Goal: Information Seeking & Learning: Compare options

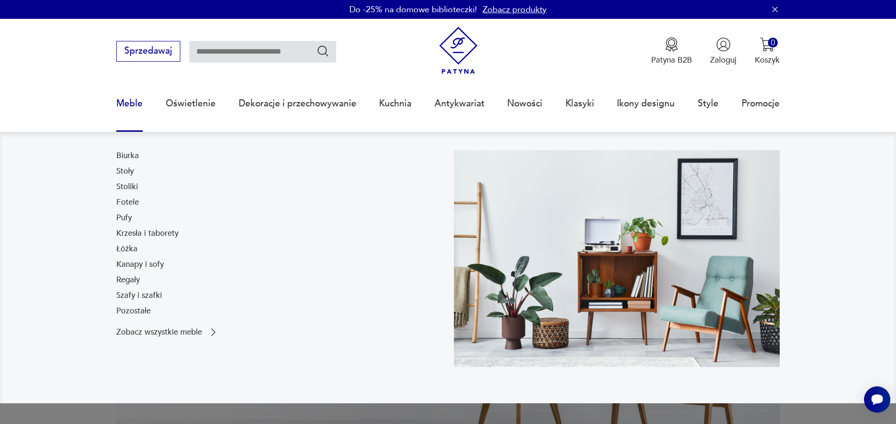
click at [136, 106] on link "Meble" at bounding box center [129, 103] width 26 height 43
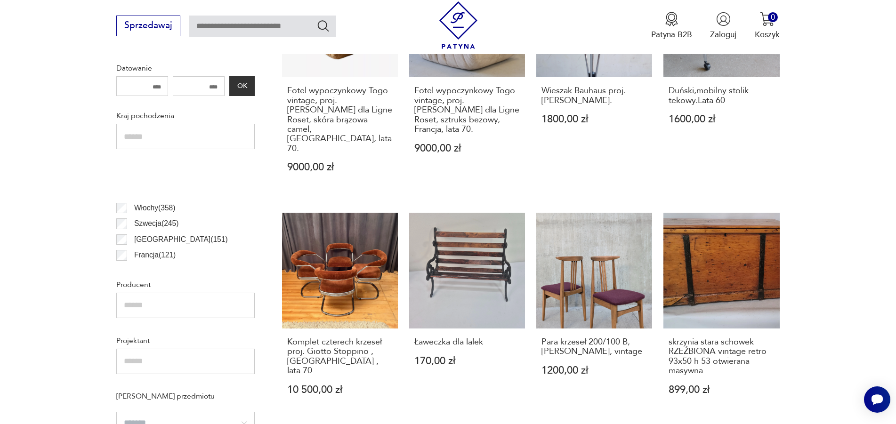
scroll to position [102, 0]
click at [362, 261] on link "Komplet czterech krzeseł proj. Giotto Stoppino , [GEOGRAPHIC_DATA] , lata 70 10…" at bounding box center [340, 315] width 116 height 204
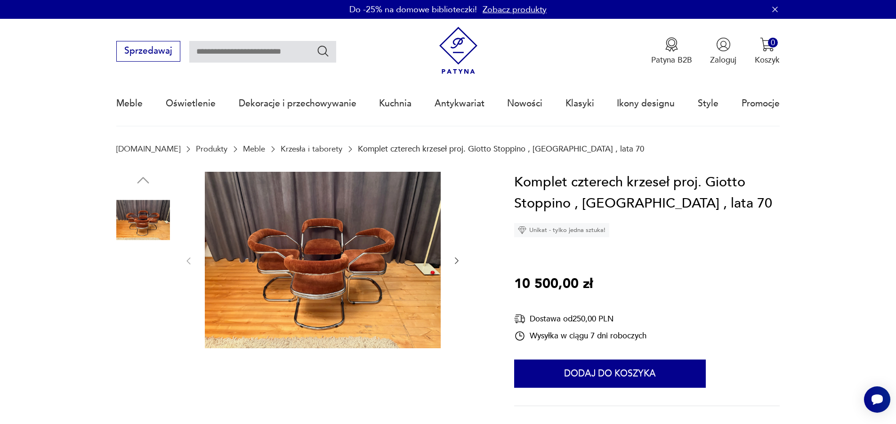
click at [335, 270] on img at bounding box center [323, 260] width 236 height 177
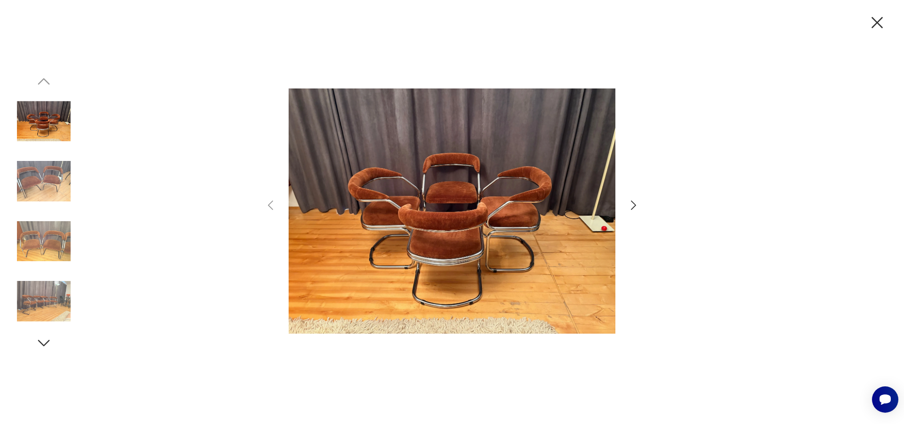
click at [630, 209] on icon "button" at bounding box center [633, 206] width 14 height 14
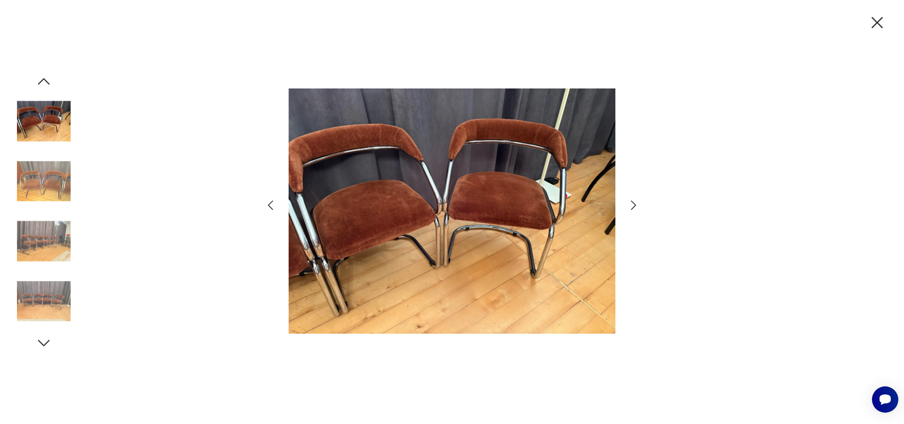
click at [630, 209] on icon "button" at bounding box center [633, 206] width 14 height 14
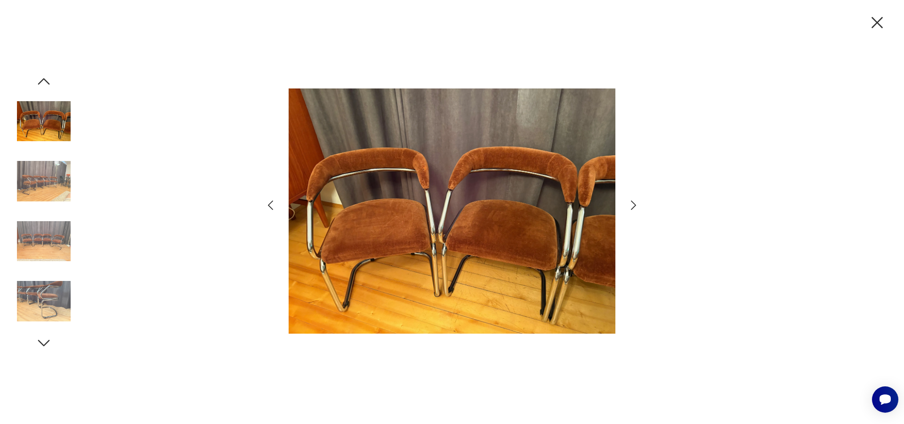
click at [633, 205] on icon "button" at bounding box center [633, 206] width 14 height 14
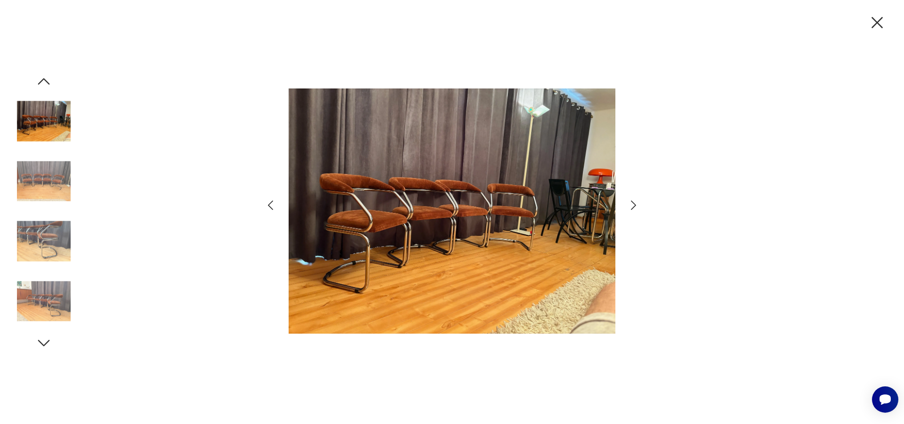
click at [633, 205] on icon "button" at bounding box center [633, 206] width 14 height 14
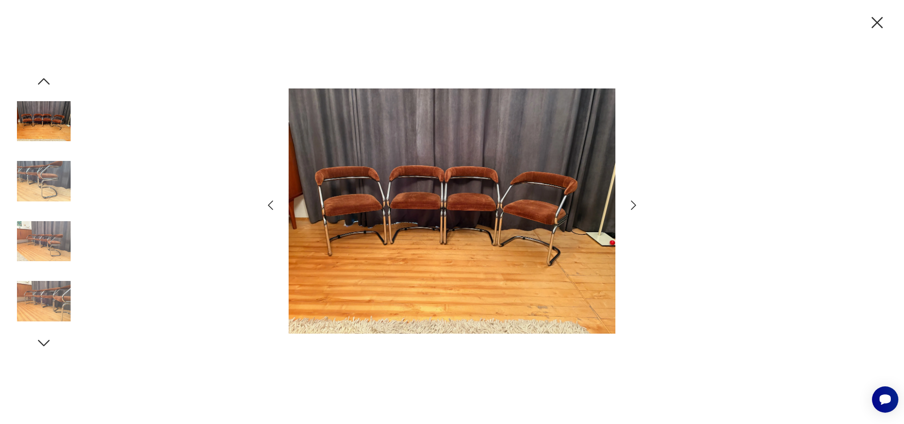
click at [633, 205] on icon "button" at bounding box center [633, 206] width 14 height 14
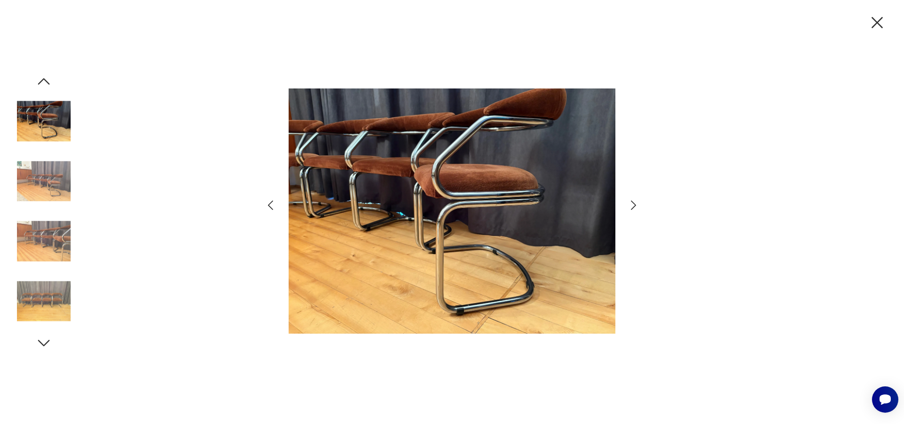
click at [633, 205] on icon "button" at bounding box center [633, 206] width 14 height 14
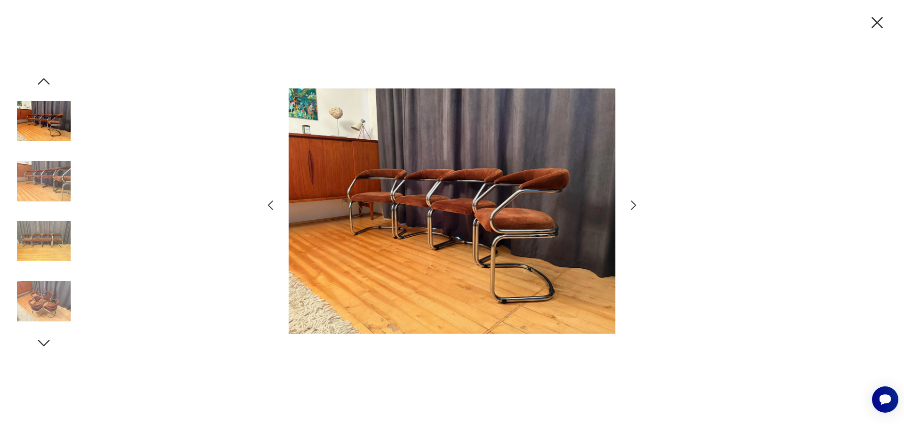
click at [633, 205] on icon "button" at bounding box center [633, 206] width 14 height 14
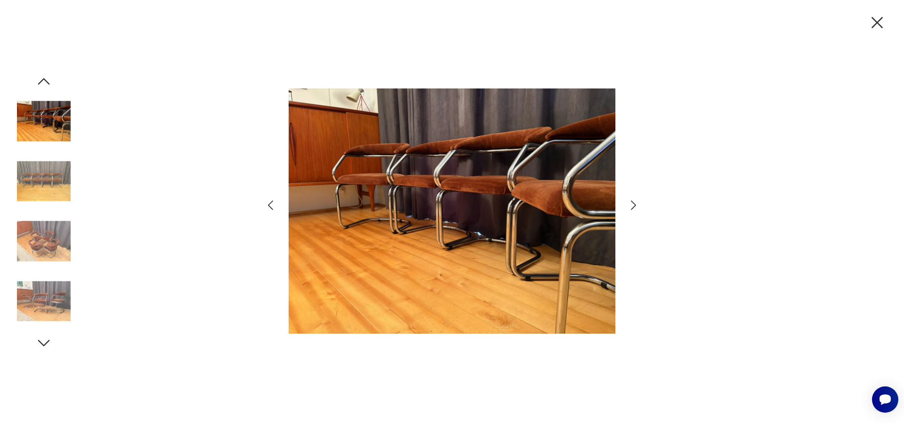
click at [632, 206] on icon "button" at bounding box center [633, 206] width 14 height 14
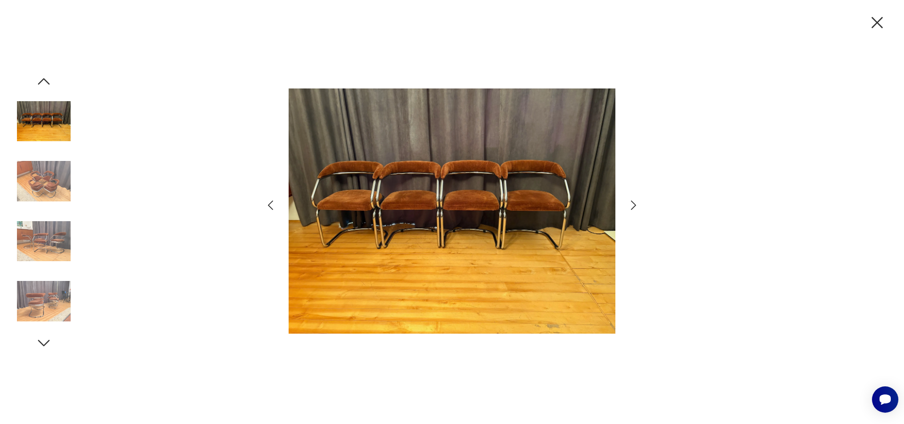
click at [632, 206] on icon "button" at bounding box center [633, 206] width 14 height 14
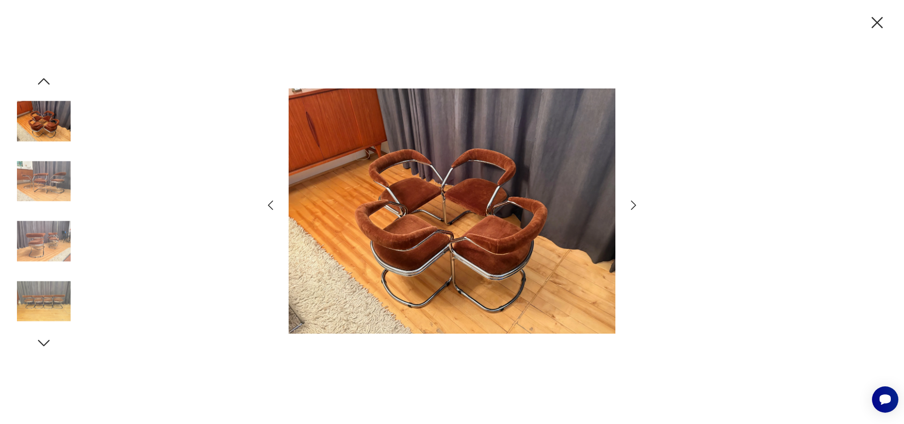
click at [632, 206] on icon "button" at bounding box center [633, 206] width 14 height 14
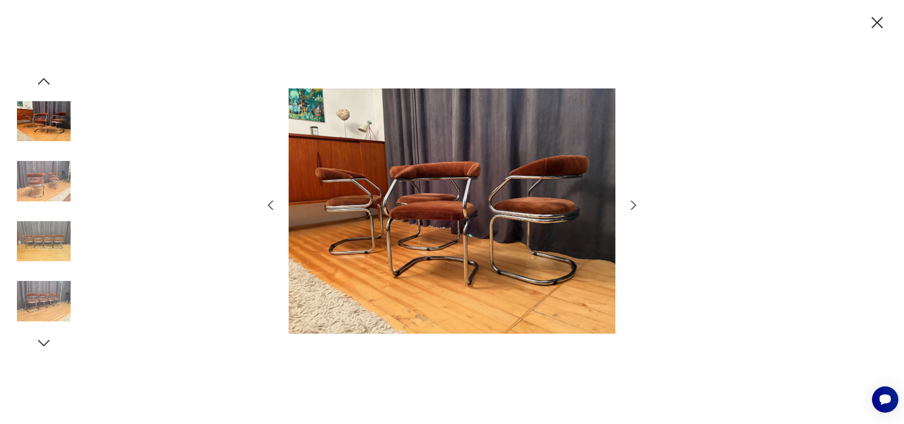
click at [632, 206] on icon "button" at bounding box center [633, 206] width 14 height 14
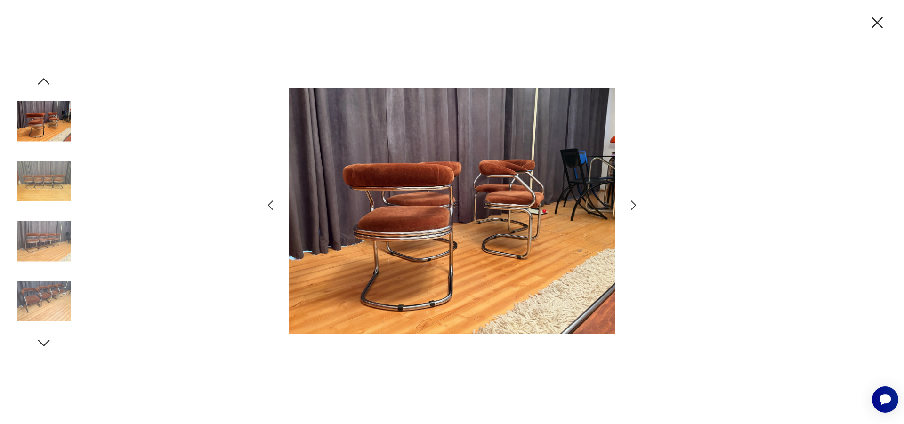
click at [632, 206] on icon "button" at bounding box center [633, 206] width 14 height 14
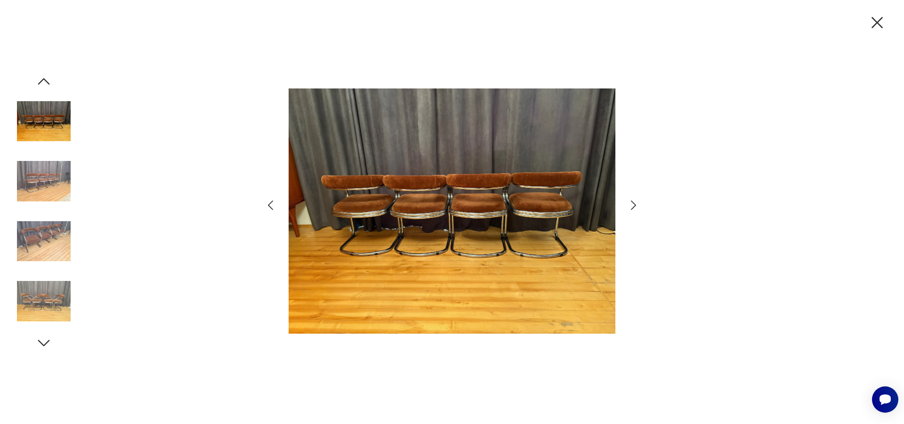
click at [632, 206] on icon "button" at bounding box center [633, 206] width 14 height 14
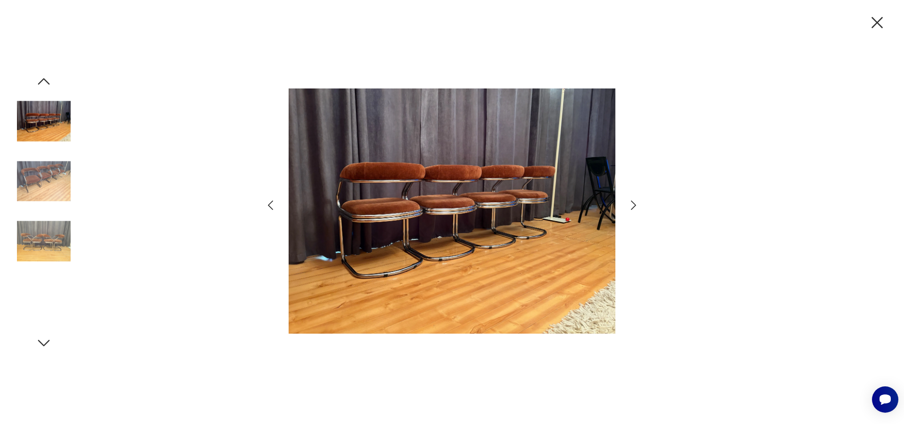
click at [632, 206] on icon "button" at bounding box center [633, 206] width 14 height 14
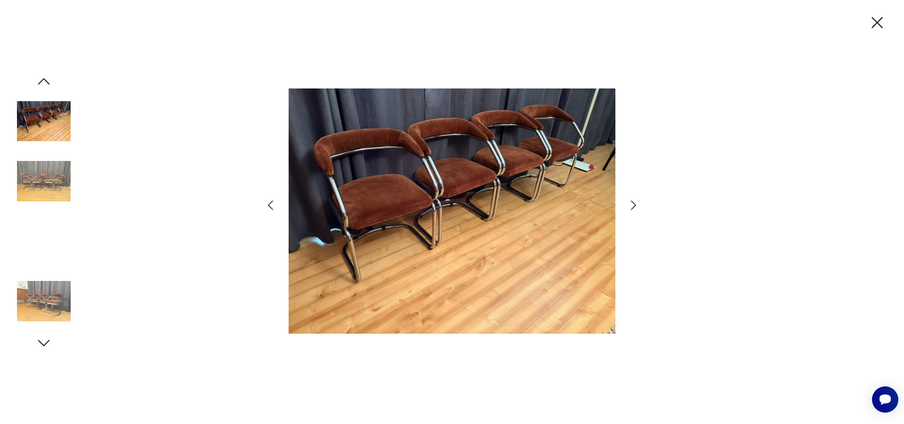
click at [632, 206] on icon "button" at bounding box center [633, 206] width 14 height 14
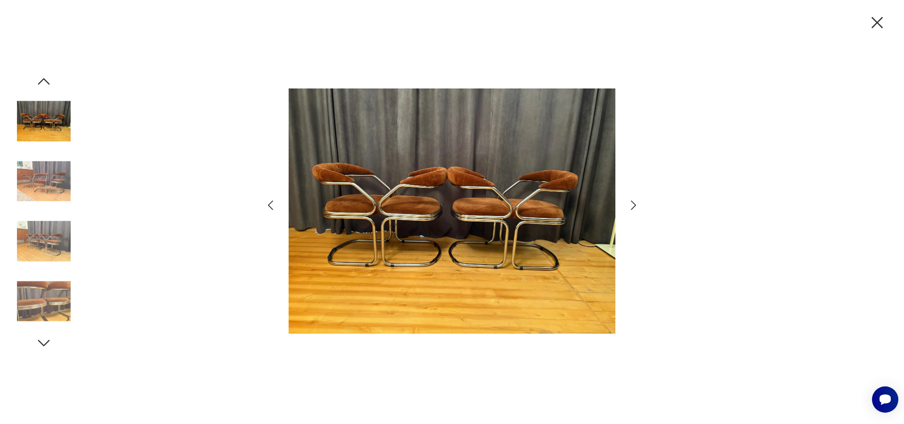
click at [632, 206] on icon "button" at bounding box center [633, 206] width 14 height 14
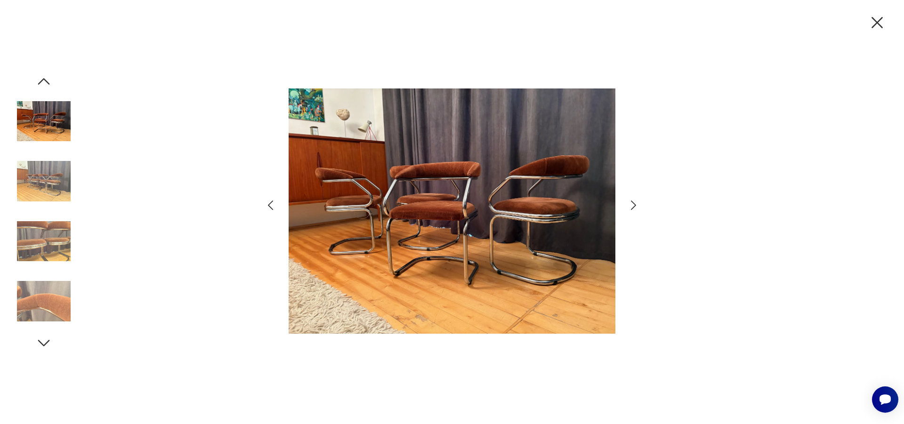
click at [632, 206] on icon "button" at bounding box center [633, 206] width 14 height 14
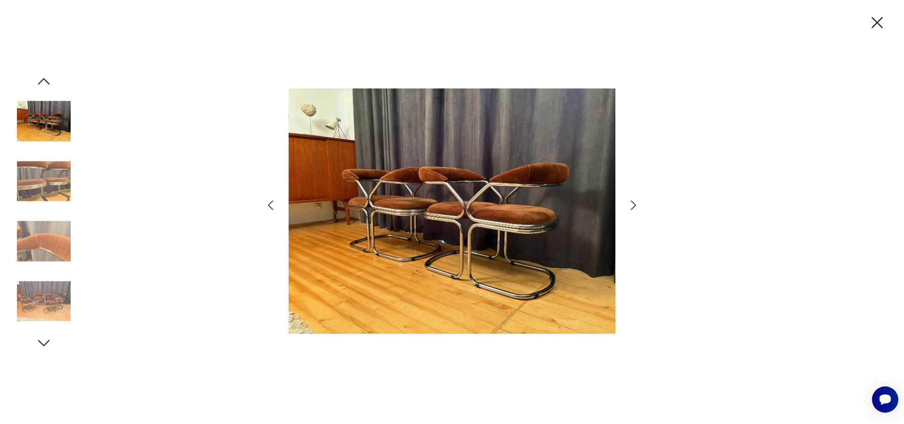
click at [632, 206] on icon "button" at bounding box center [633, 206] width 14 height 14
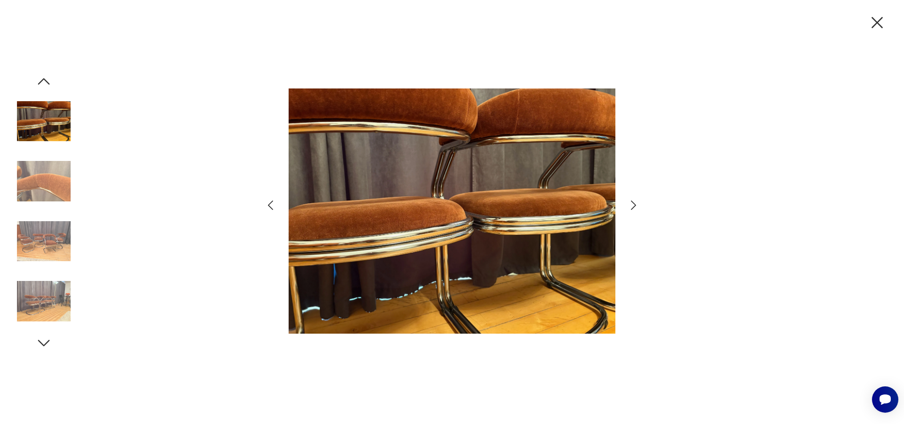
click at [632, 206] on icon "button" at bounding box center [633, 206] width 14 height 14
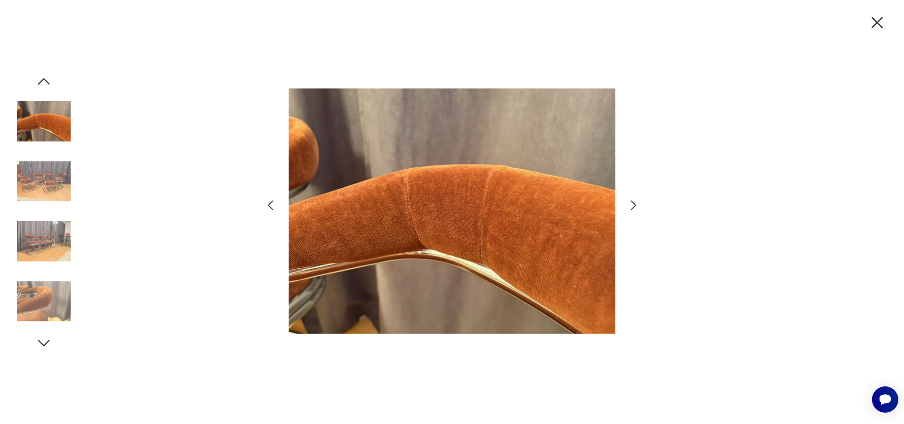
click at [632, 206] on icon "button" at bounding box center [633, 206] width 14 height 14
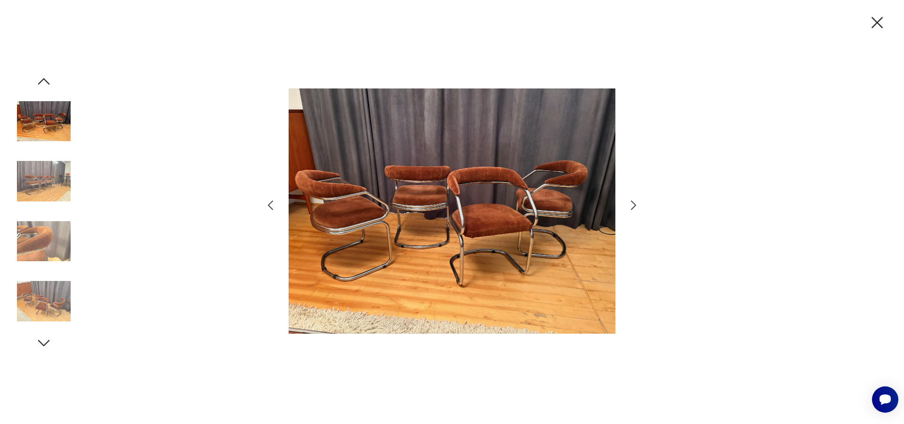
click at [632, 206] on icon "button" at bounding box center [633, 206] width 14 height 14
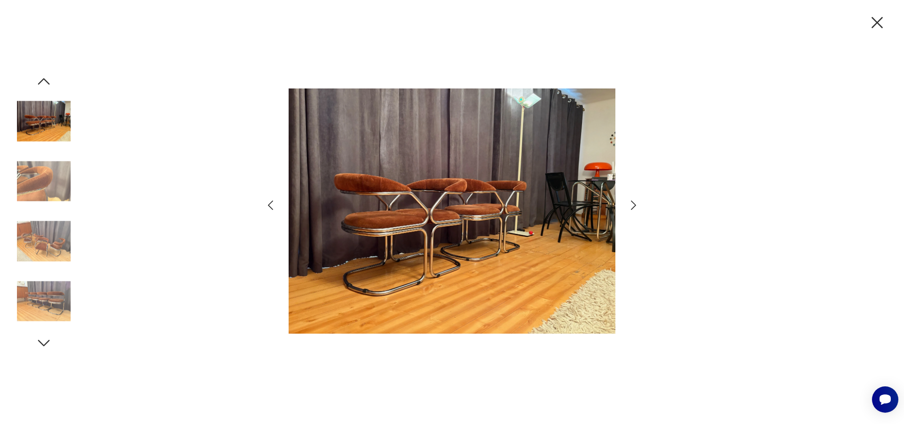
click at [632, 206] on icon "button" at bounding box center [633, 206] width 14 height 14
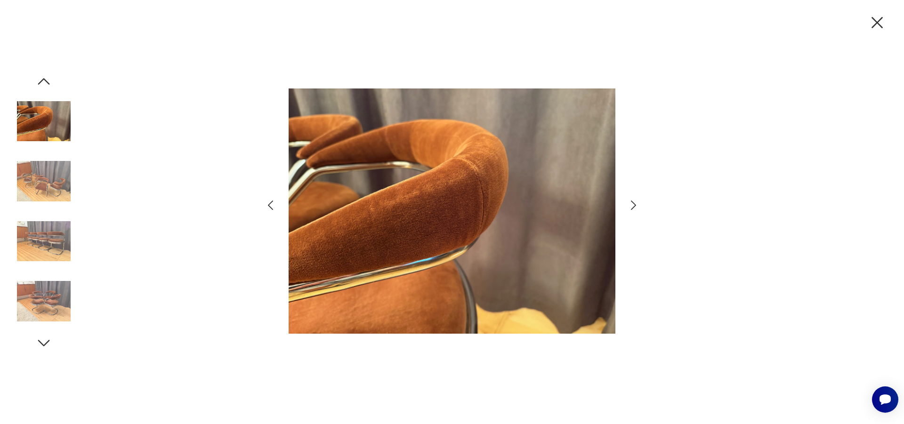
click at [632, 206] on icon "button" at bounding box center [633, 206] width 14 height 14
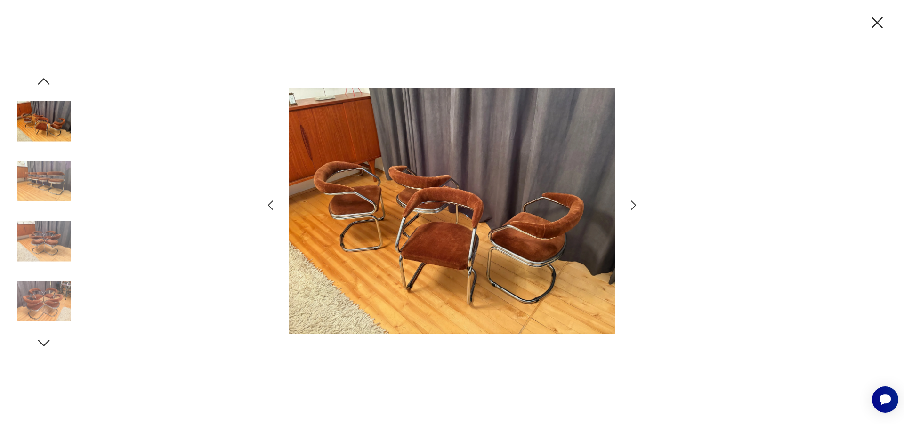
click at [632, 206] on icon "button" at bounding box center [633, 206] width 14 height 14
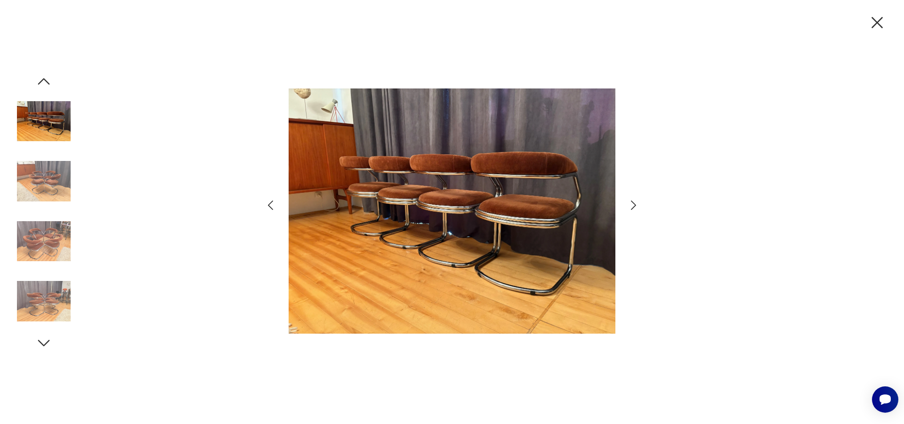
click at [632, 206] on icon "button" at bounding box center [633, 206] width 14 height 14
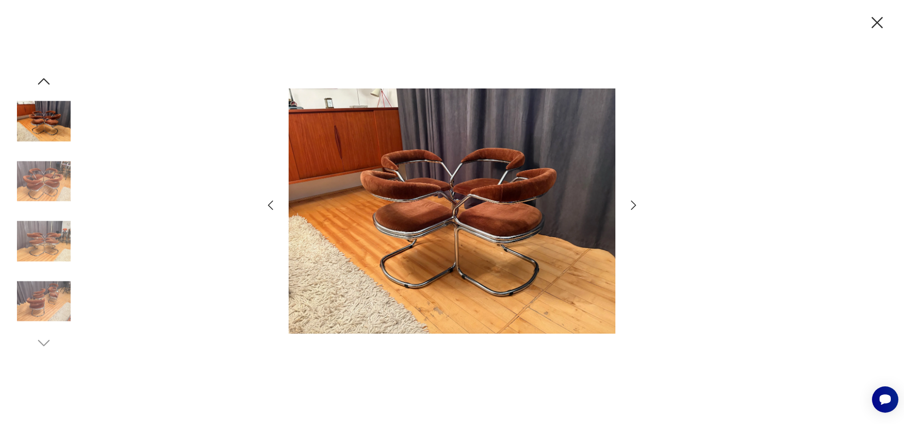
click at [632, 206] on icon "button" at bounding box center [633, 206] width 14 height 14
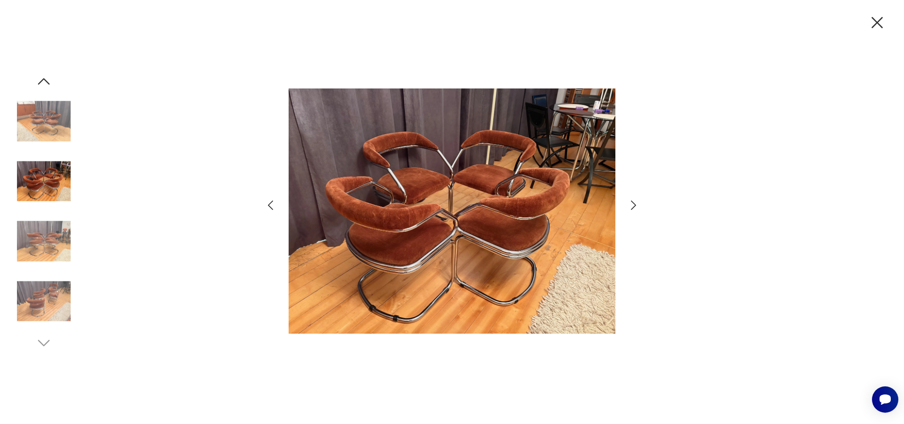
click at [632, 206] on icon "button" at bounding box center [633, 206] width 14 height 14
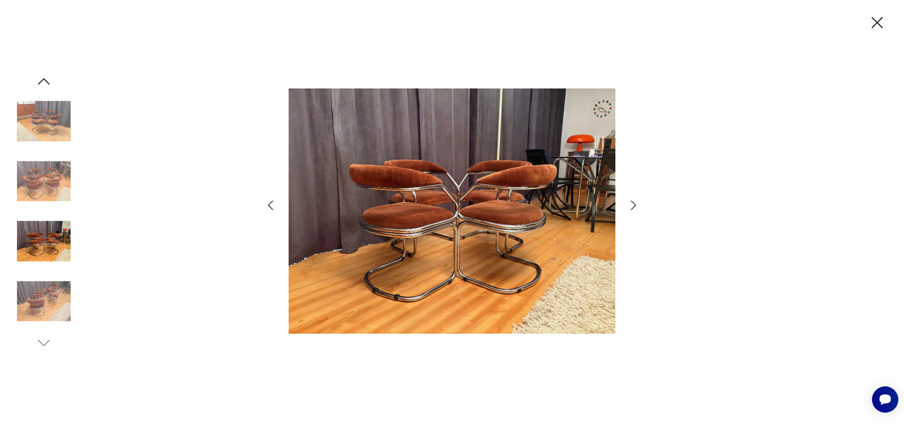
click at [632, 206] on icon "button" at bounding box center [633, 206] width 14 height 14
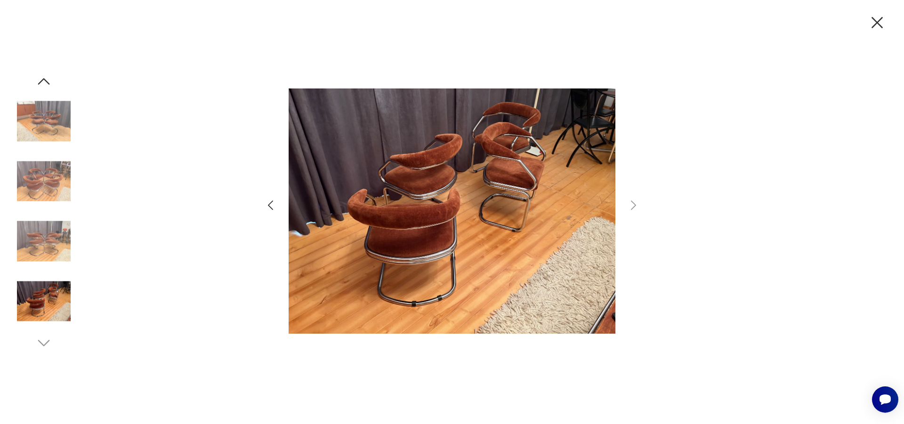
drag, startPoint x: 882, startPoint y: 21, endPoint x: 641, endPoint y: 157, distance: 276.7
click at [880, 22] on icon "button" at bounding box center [877, 23] width 20 height 20
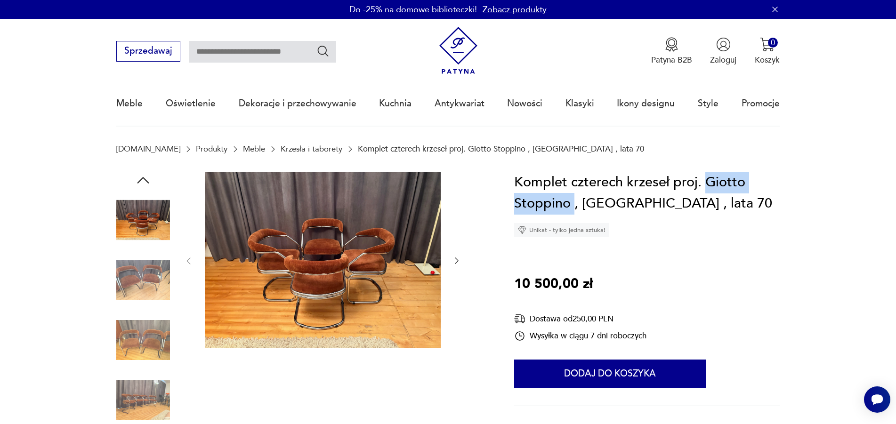
drag, startPoint x: 707, startPoint y: 181, endPoint x: 574, endPoint y: 210, distance: 136.0
click at [574, 210] on h1 "Komplet czterech krzeseł proj. Giotto Stoppino , [GEOGRAPHIC_DATA] , lata 70" at bounding box center [646, 193] width 265 height 43
copy h1 "Giotto Stoppino"
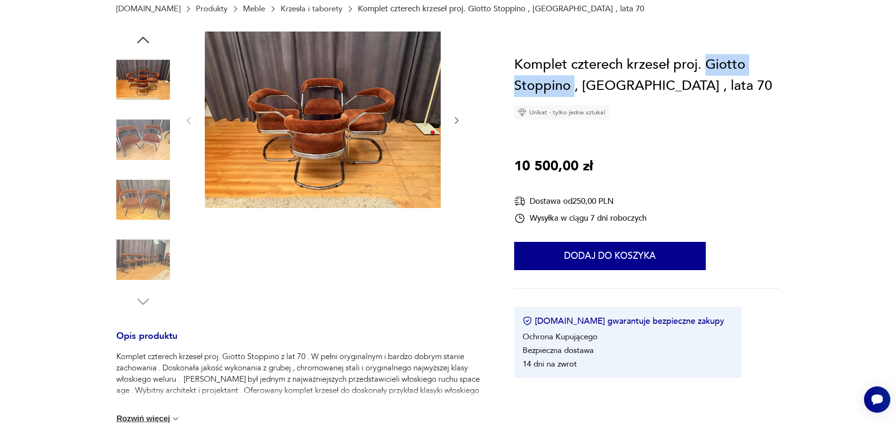
scroll to position [176, 0]
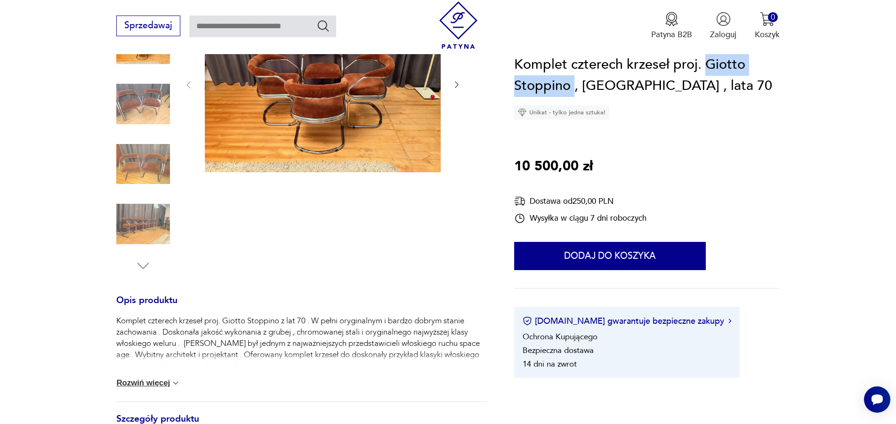
click at [137, 385] on button "Rozwiń więcej" at bounding box center [148, 382] width 64 height 9
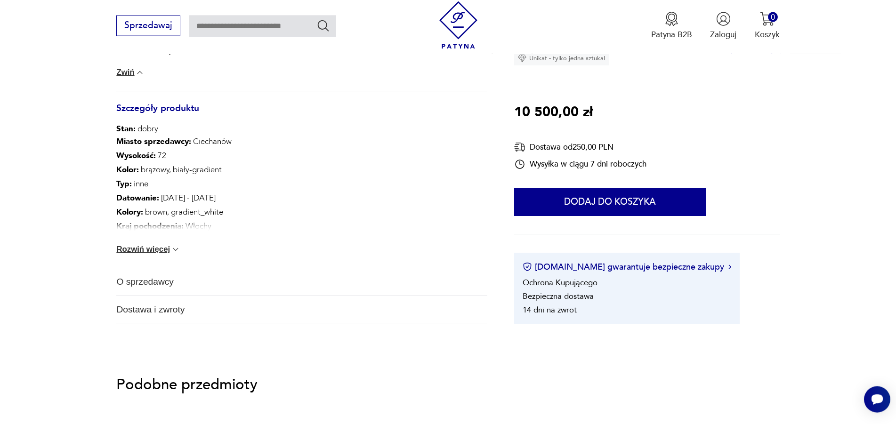
scroll to position [528, 0]
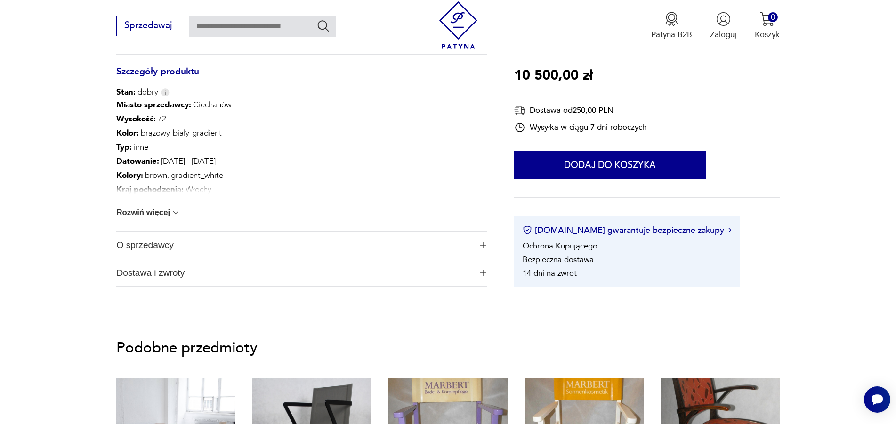
click at [145, 247] on span "O sprzedawcy" at bounding box center [293, 245] width 355 height 27
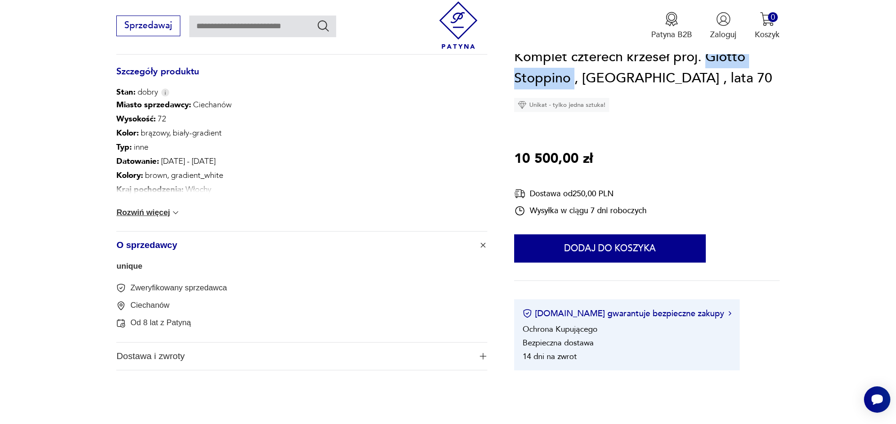
click at [138, 266] on link "unique" at bounding box center [129, 266] width 26 height 9
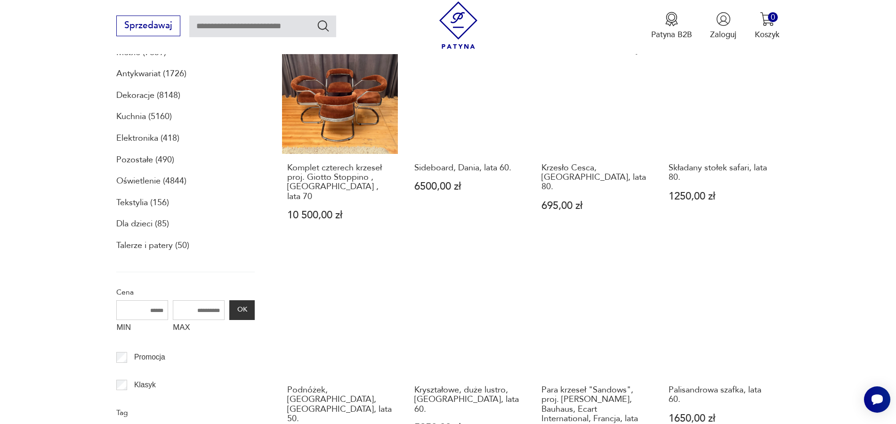
scroll to position [214, 0]
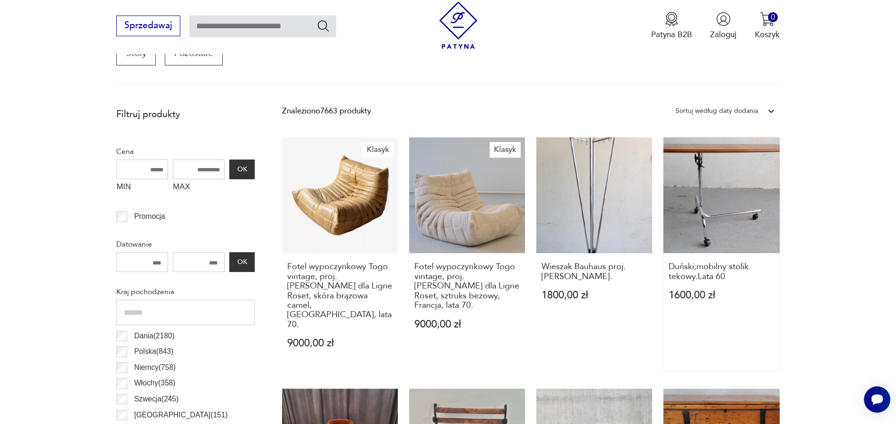
click at [739, 216] on link "Duński,mobilny stolik tekowy.Lata 60 1600,00 zł" at bounding box center [721, 253] width 116 height 233
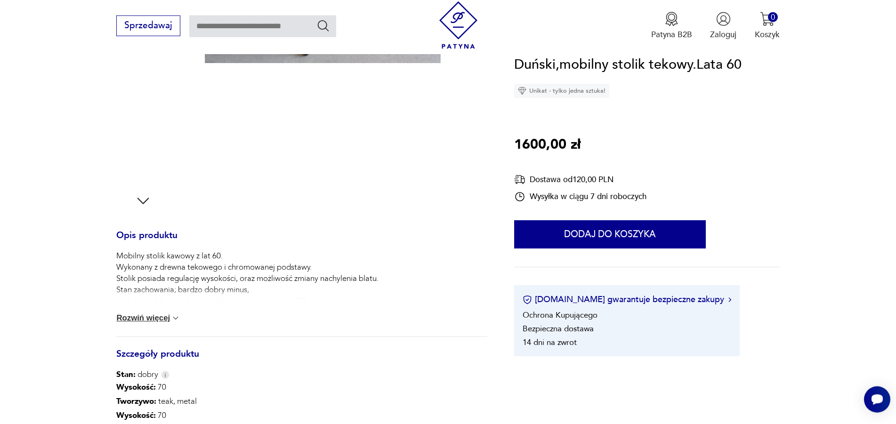
scroll to position [176, 0]
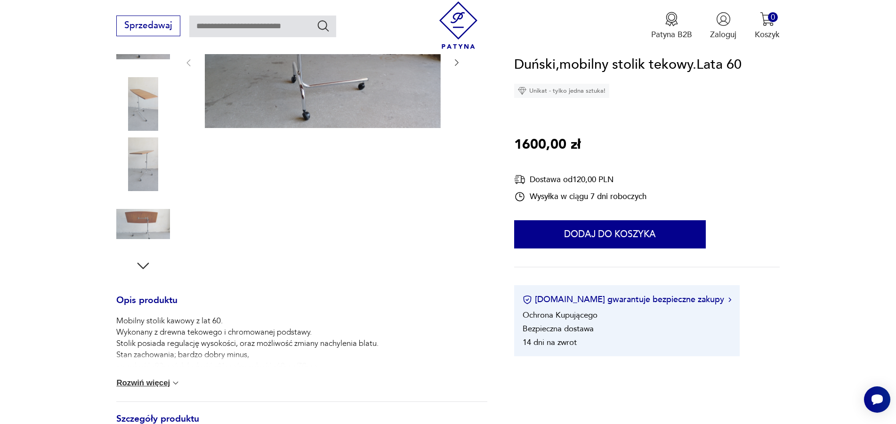
click at [141, 267] on icon "button" at bounding box center [143, 266] width 12 height 7
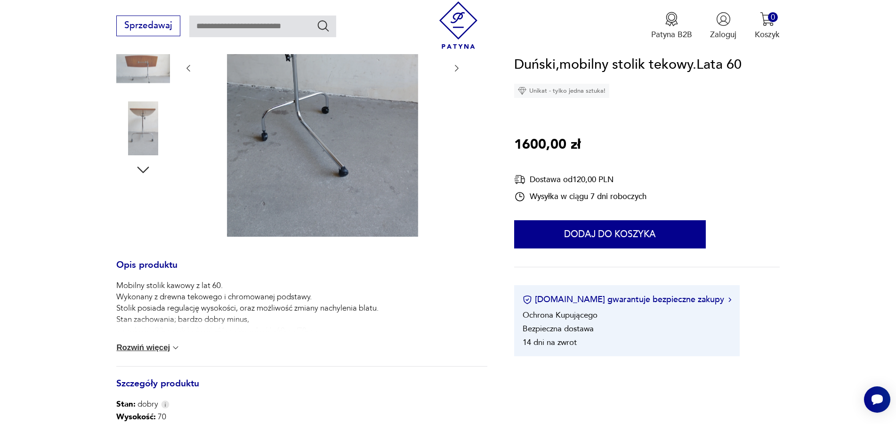
scroll to position [279, 0]
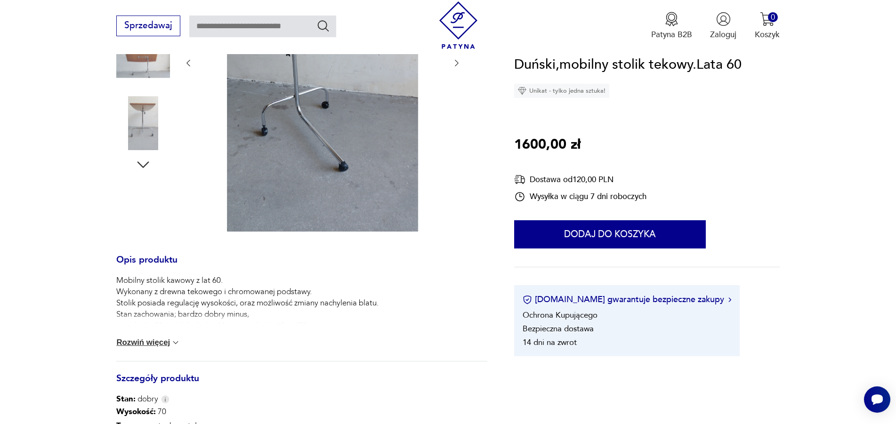
click at [142, 174] on div at bounding box center [143, 34] width 54 height 282
click at [141, 165] on icon "button" at bounding box center [143, 164] width 12 height 7
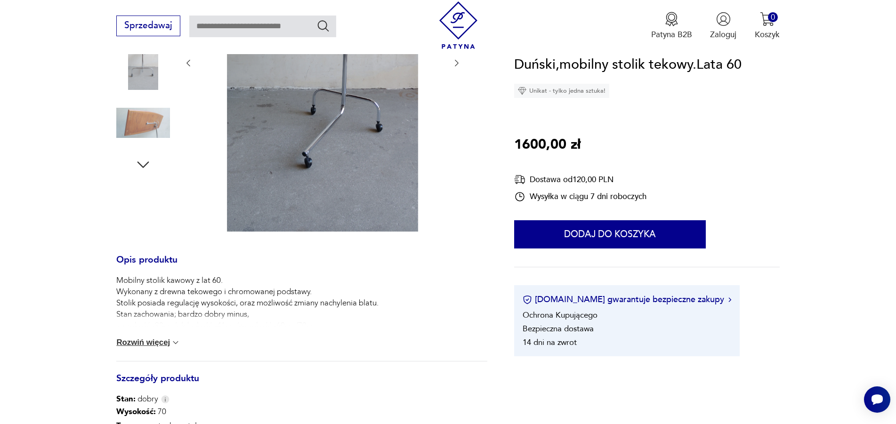
click at [141, 165] on icon "button" at bounding box center [143, 164] width 12 height 7
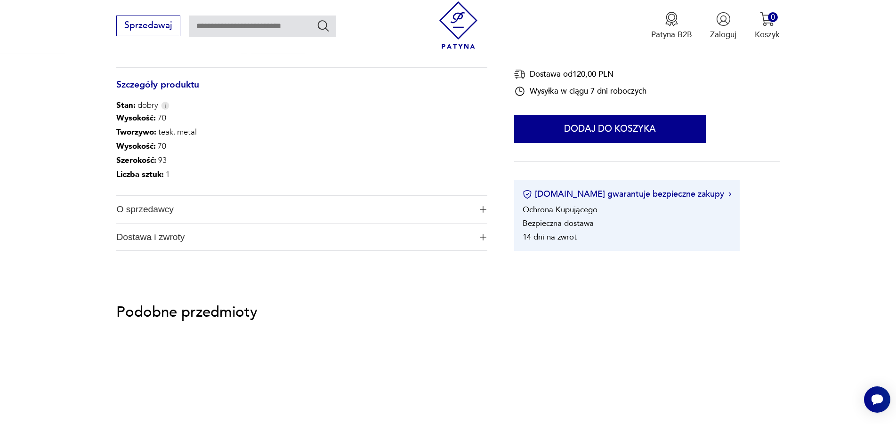
scroll to position [528, 0]
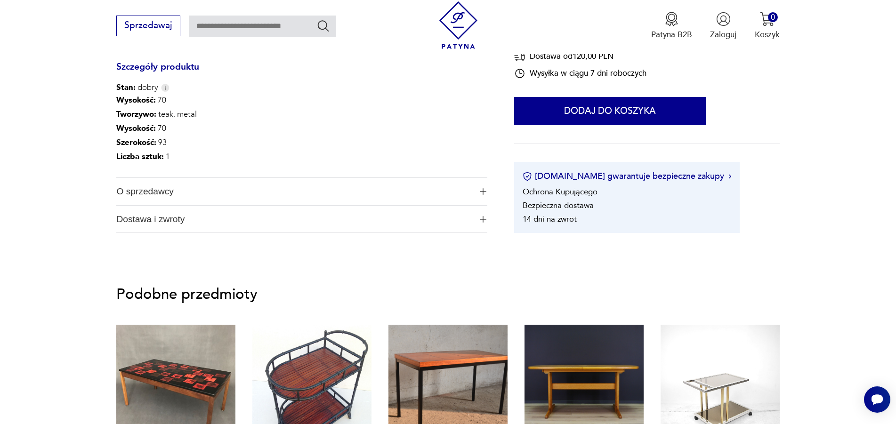
click at [153, 191] on span "O sprzedawcy" at bounding box center [293, 191] width 355 height 27
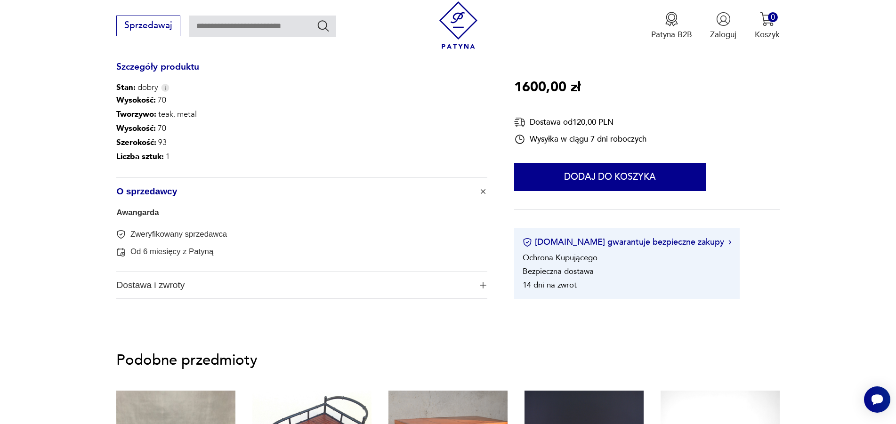
click at [149, 209] on link "Awangarda" at bounding box center [137, 212] width 42 height 9
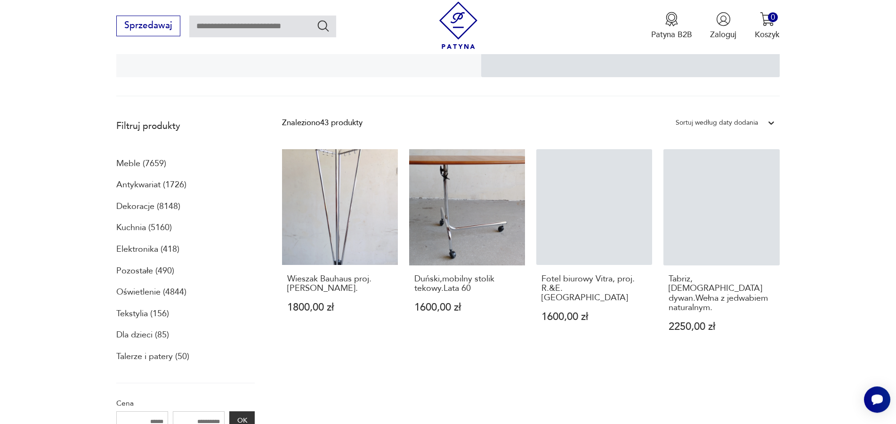
scroll to position [214, 0]
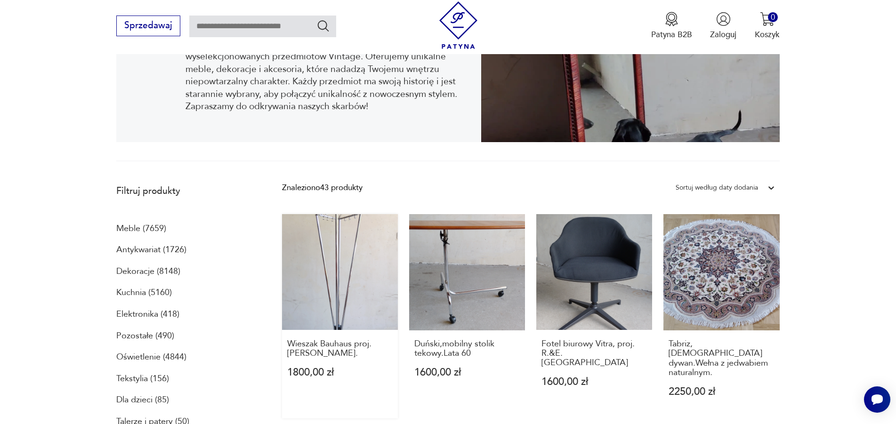
click at [330, 268] on link "Wieszak Bauhaus proj.[PERSON_NAME]. 1800,00 zł" at bounding box center [340, 316] width 116 height 204
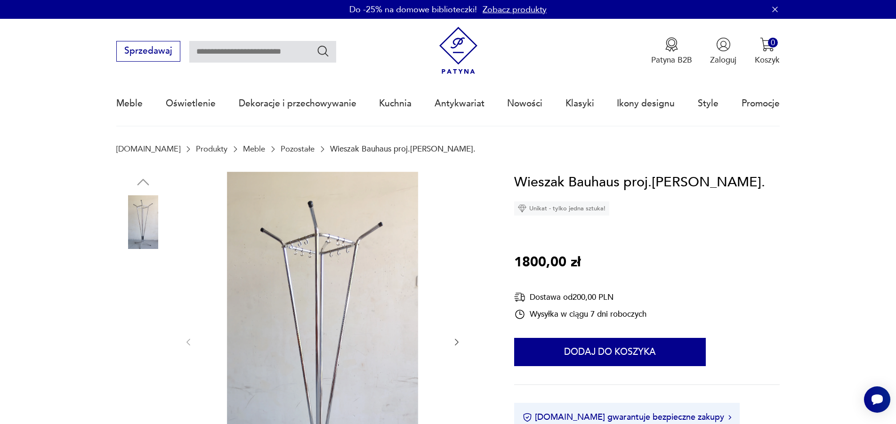
scroll to position [176, 0]
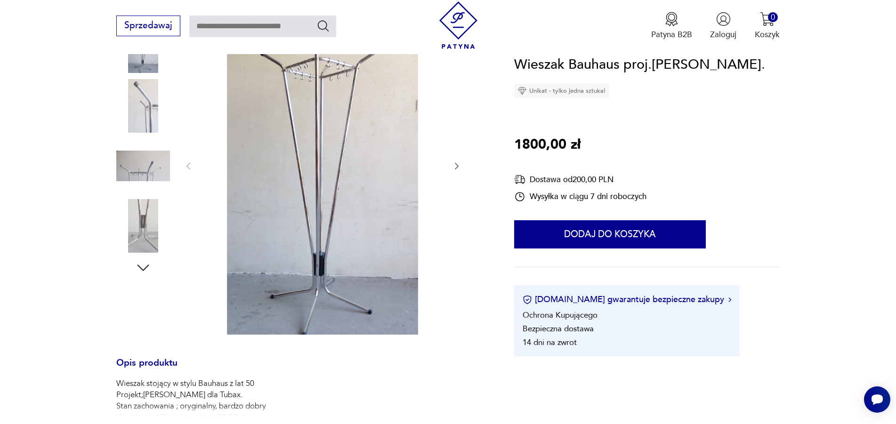
click at [454, 166] on icon "button" at bounding box center [456, 165] width 9 height 9
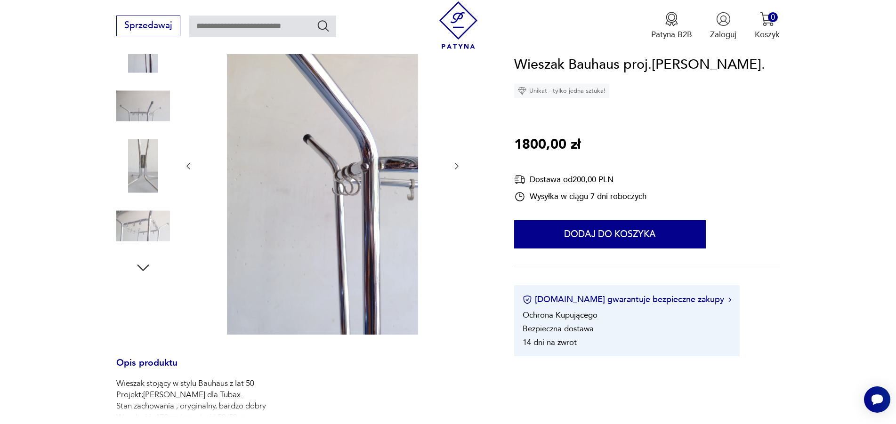
click at [454, 166] on icon "button" at bounding box center [456, 165] width 9 height 9
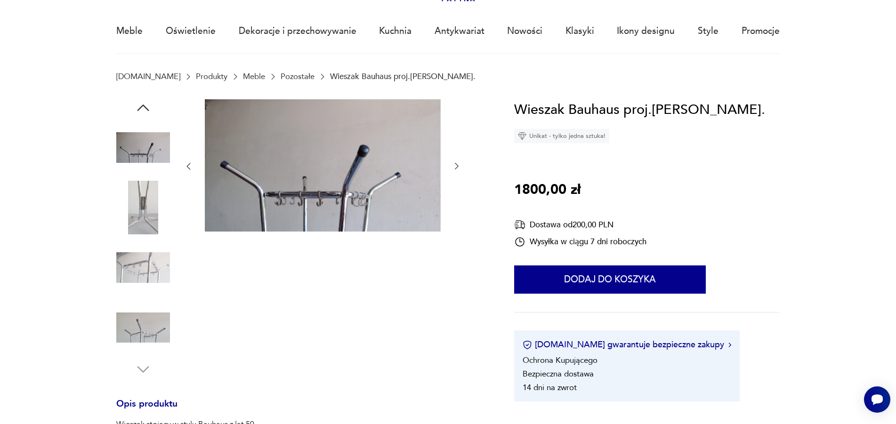
click at [454, 166] on icon "button" at bounding box center [456, 165] width 9 height 9
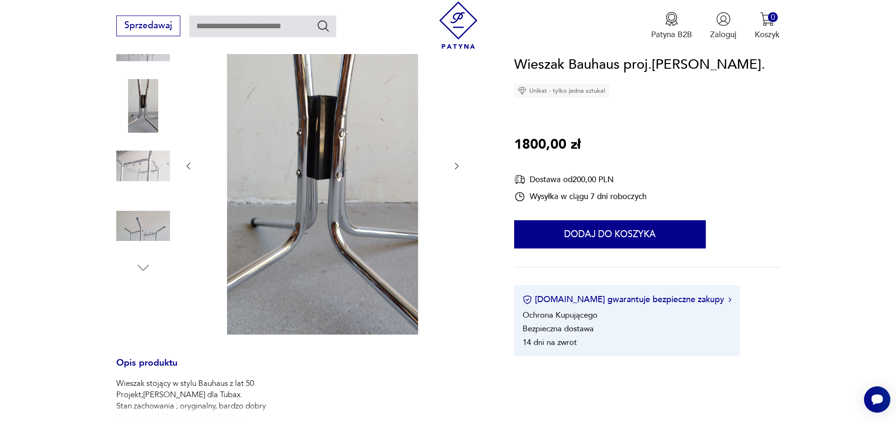
click at [454, 166] on icon "button" at bounding box center [456, 165] width 9 height 9
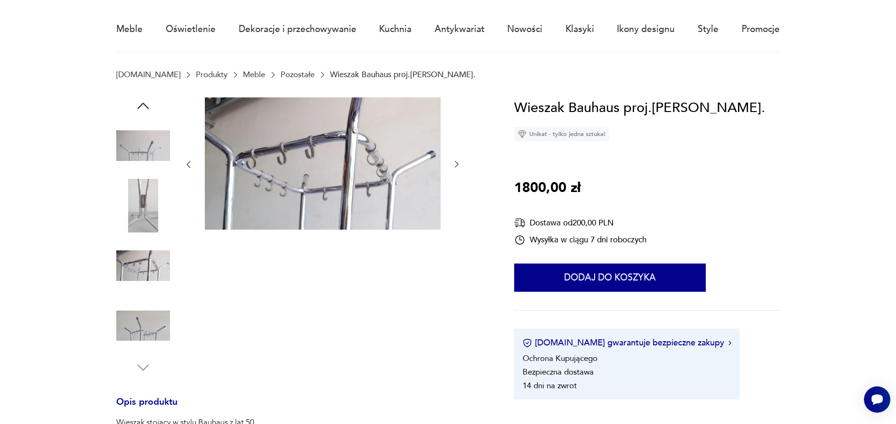
scroll to position [72, 0]
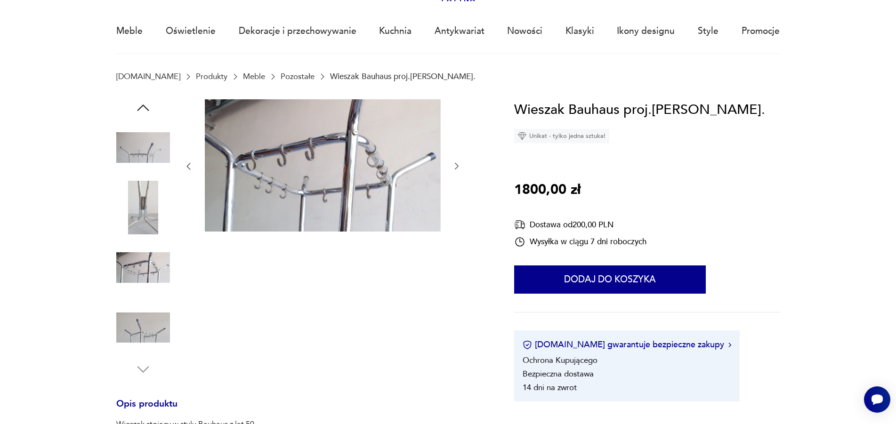
click at [454, 166] on icon "button" at bounding box center [456, 165] width 9 height 9
